Goal: Transaction & Acquisition: Purchase product/service

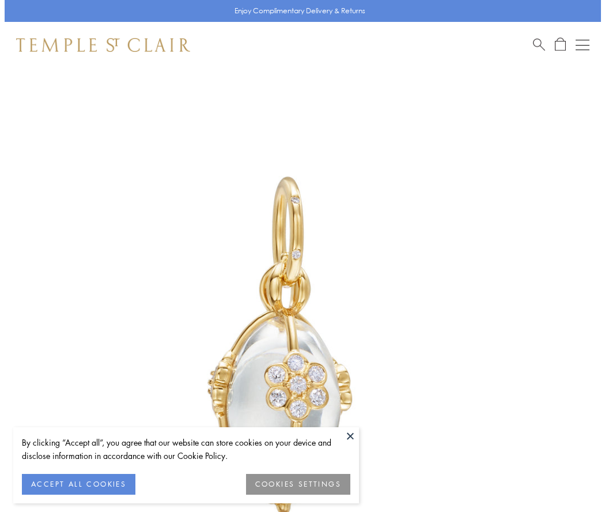
scroll to position [11, 0]
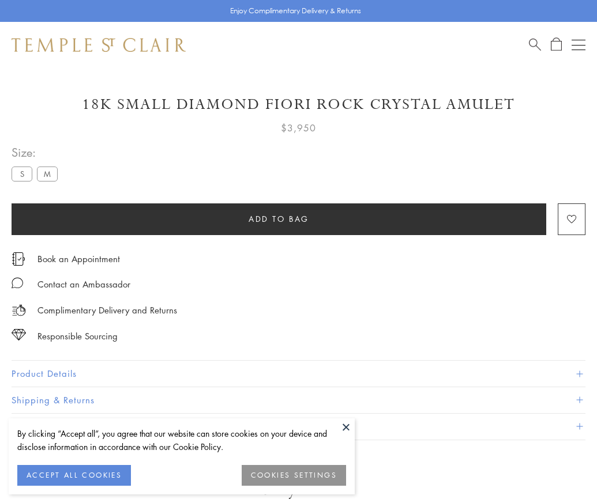
click at [278, 218] on span "Add to bag" at bounding box center [278, 219] width 61 height 13
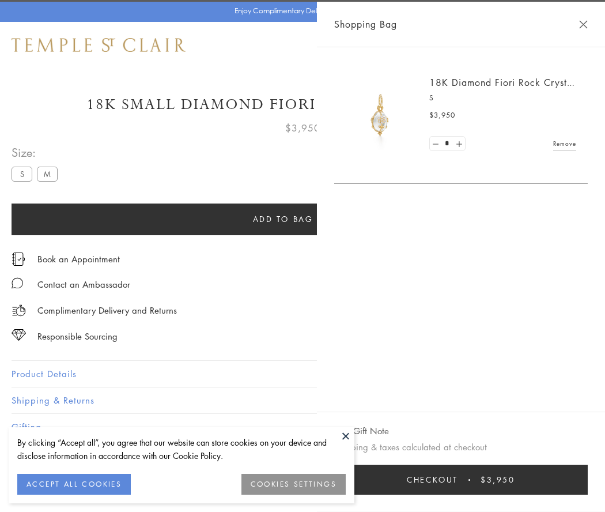
click at [458, 480] on span "Checkout" at bounding box center [432, 479] width 51 height 13
